Goal: Check status: Check status

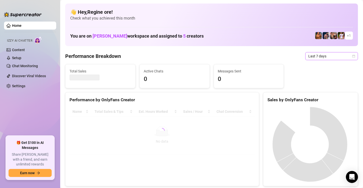
click at [317, 58] on span "Last 7 days" at bounding box center [332, 56] width 47 height 8
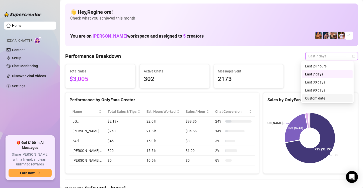
click at [317, 97] on div "Custom date" at bounding box center [327, 99] width 45 height 6
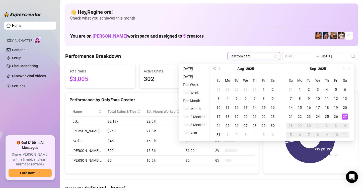
type input "[DATE]"
click at [343, 116] on div "27" at bounding box center [345, 117] width 6 height 6
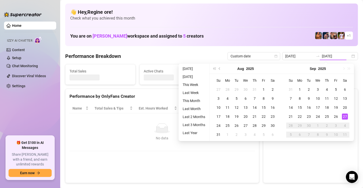
type input "[DATE]"
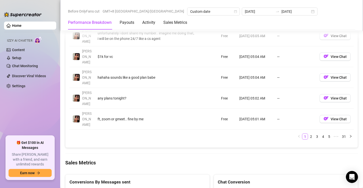
scroll to position [628, 0]
